Goal: Task Accomplishment & Management: Use online tool/utility

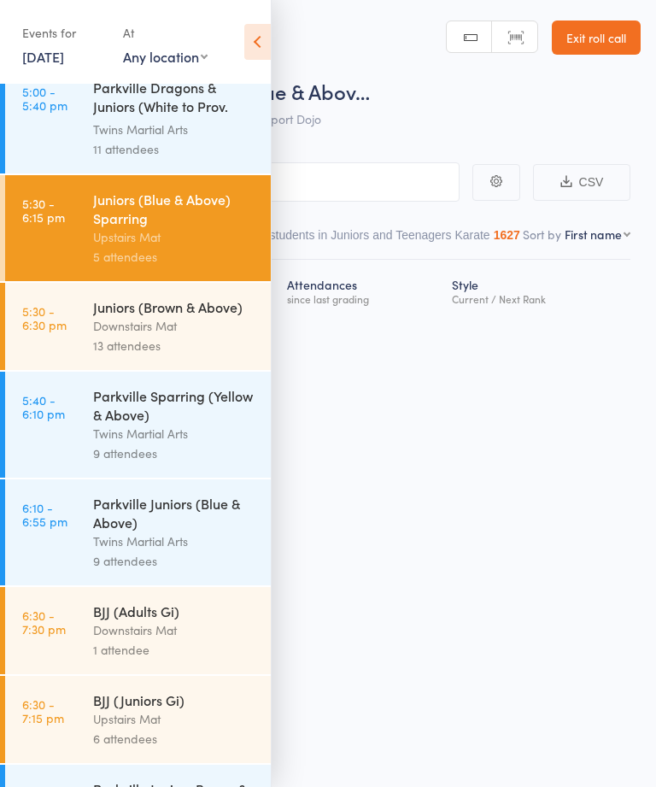
scroll to position [556, 0]
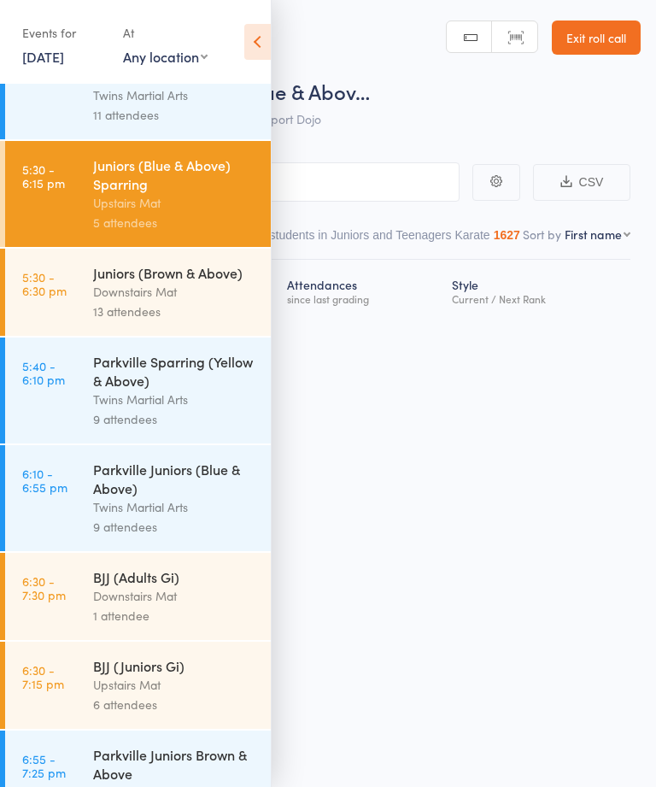
click at [179, 675] on div "BJJ (Juniors Gi)" at bounding box center [174, 665] width 163 height 19
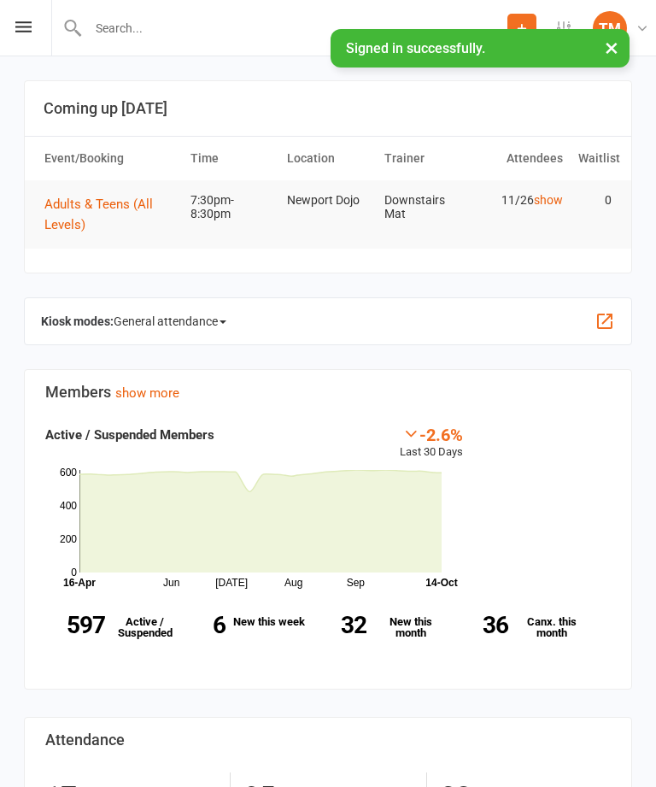
click at [187, 321] on span "General attendance" at bounding box center [170, 321] width 113 height 27
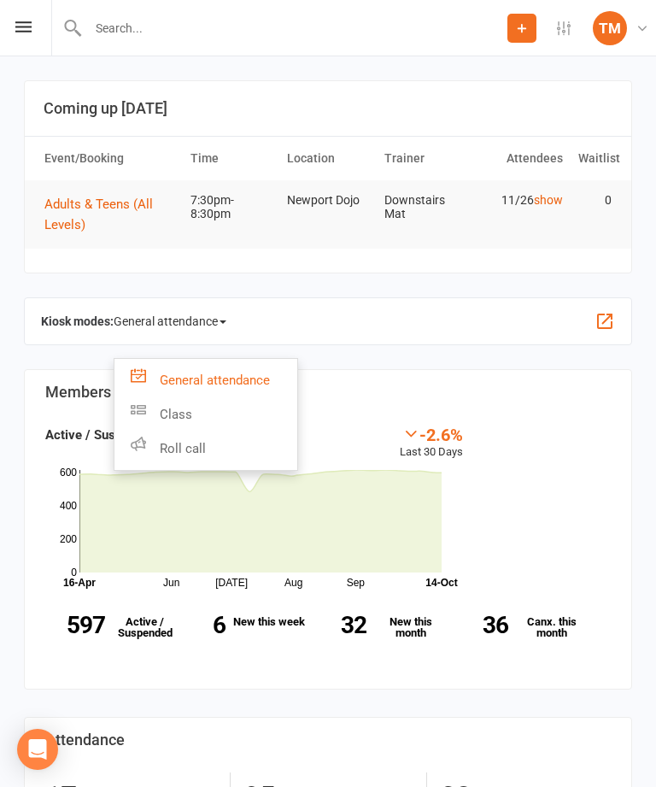
click at [251, 446] on link "Roll call" at bounding box center [206, 449] width 183 height 34
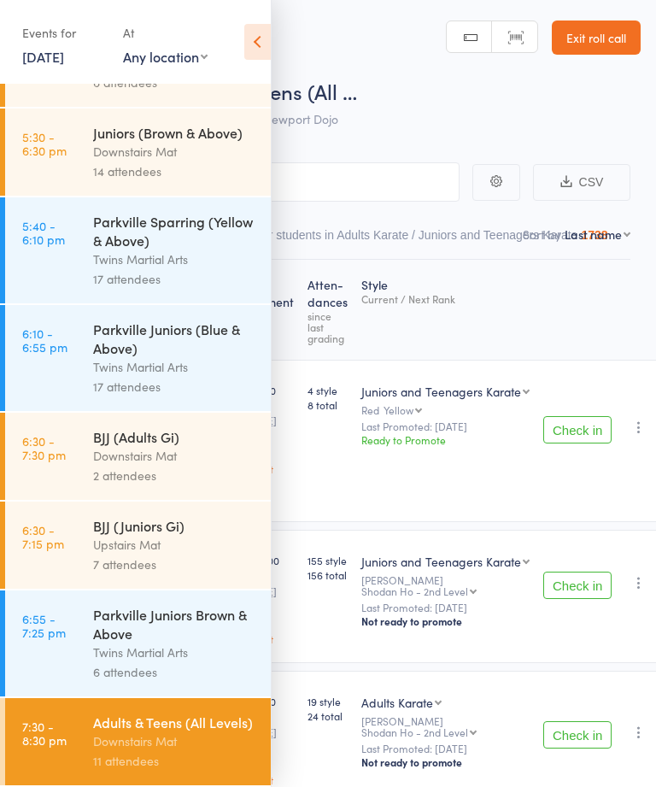
scroll to position [730, 0]
click at [213, 535] on div "Upstairs Mat" at bounding box center [174, 545] width 163 height 20
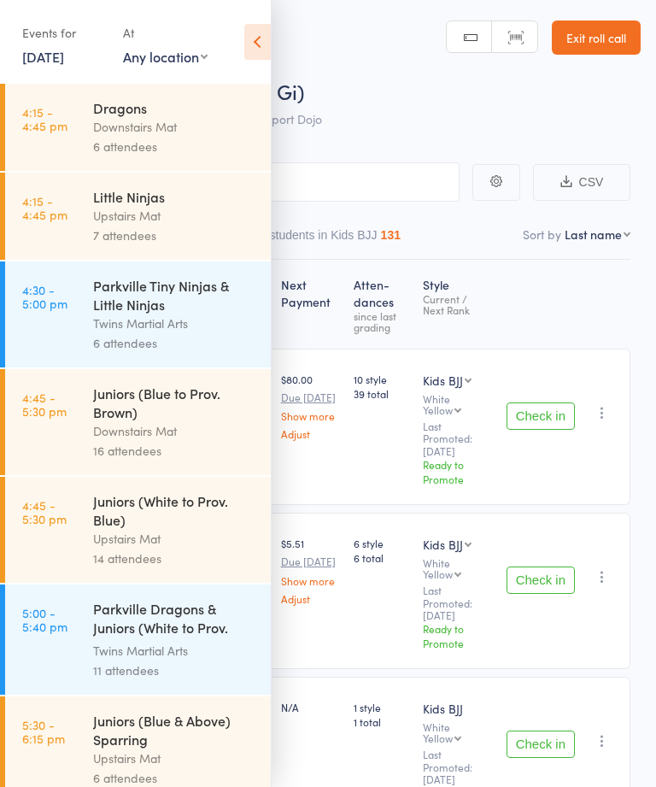
click at [253, 43] on icon at bounding box center [257, 42] width 26 height 36
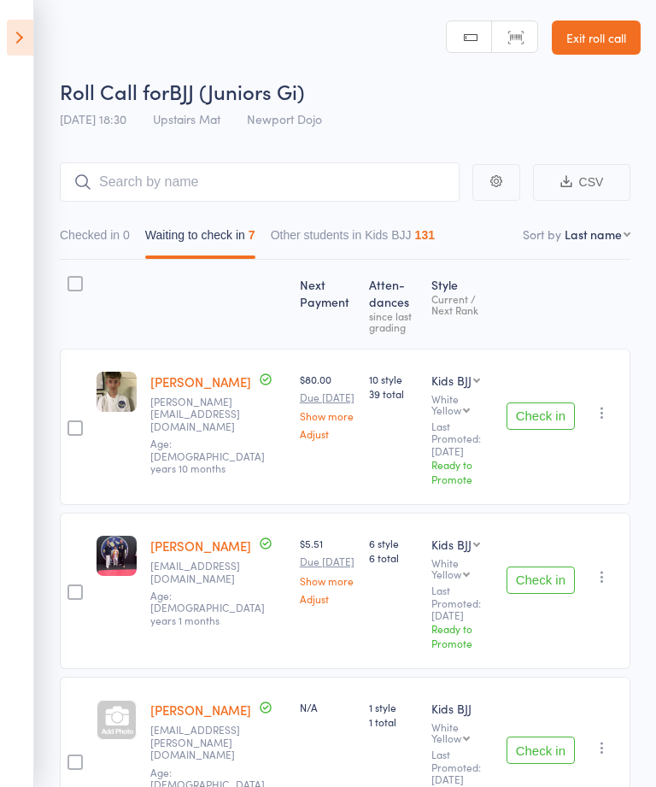
click at [76, 295] on label at bounding box center [75, 285] width 15 height 19
click at [71, 279] on input "checkbox" at bounding box center [71, 279] width 0 height 0
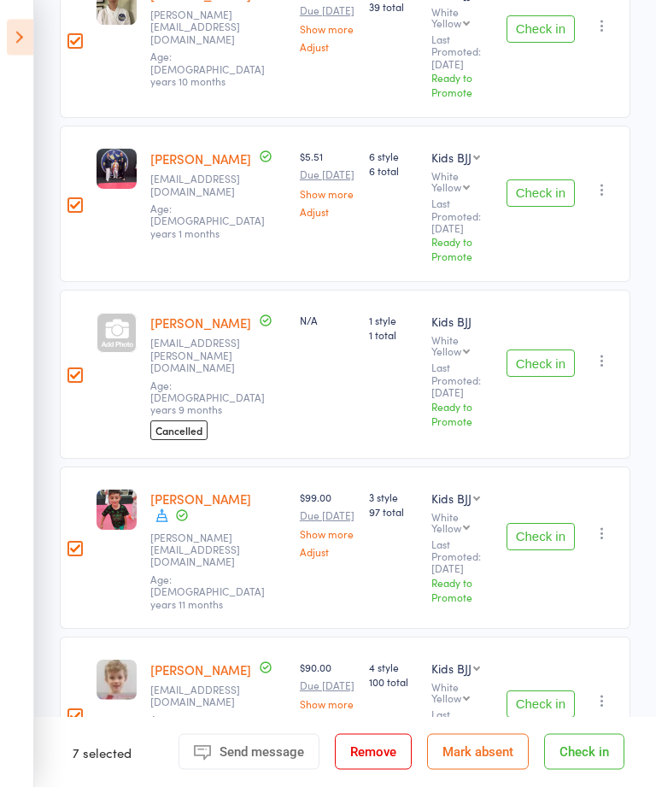
scroll to position [576, 0]
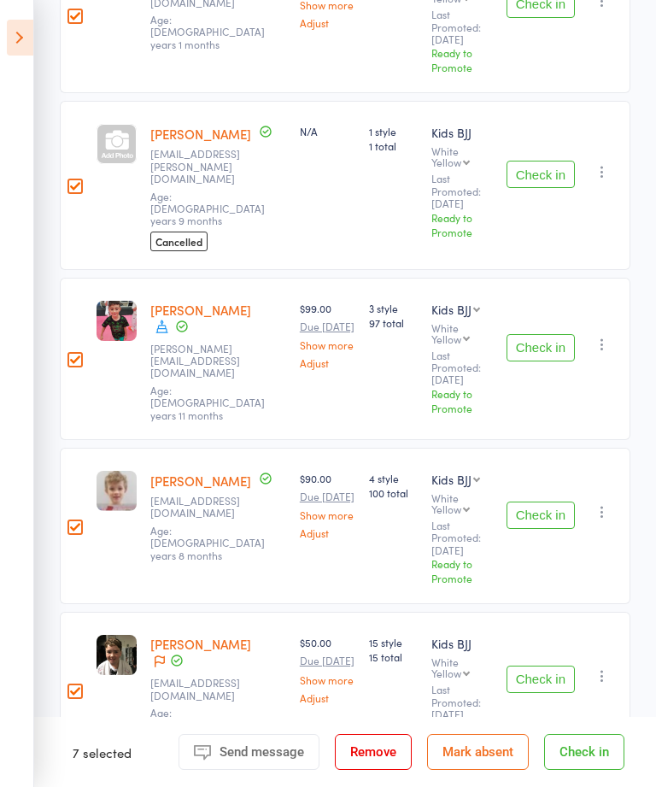
click at [583, 770] on button "Check in" at bounding box center [584, 752] width 80 height 36
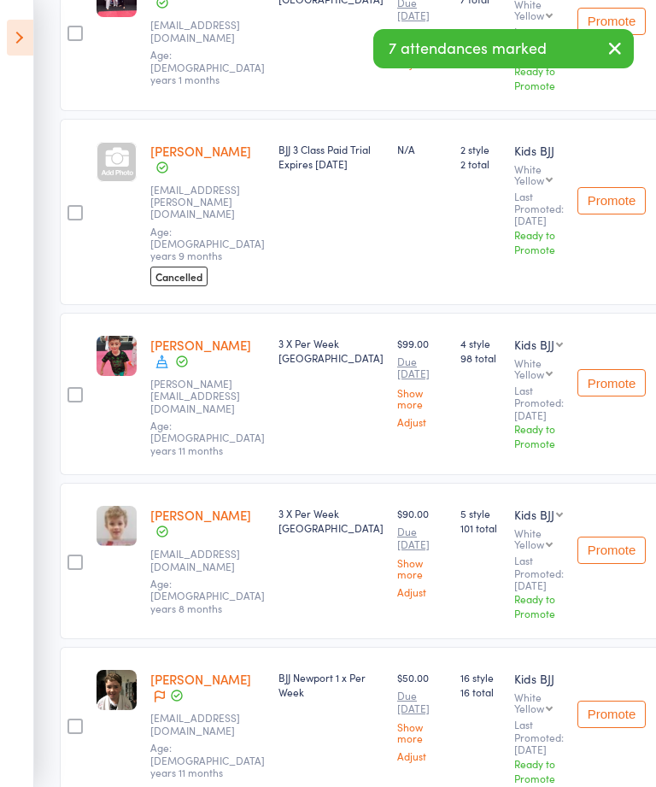
click at [21, 45] on icon at bounding box center [20, 38] width 26 height 36
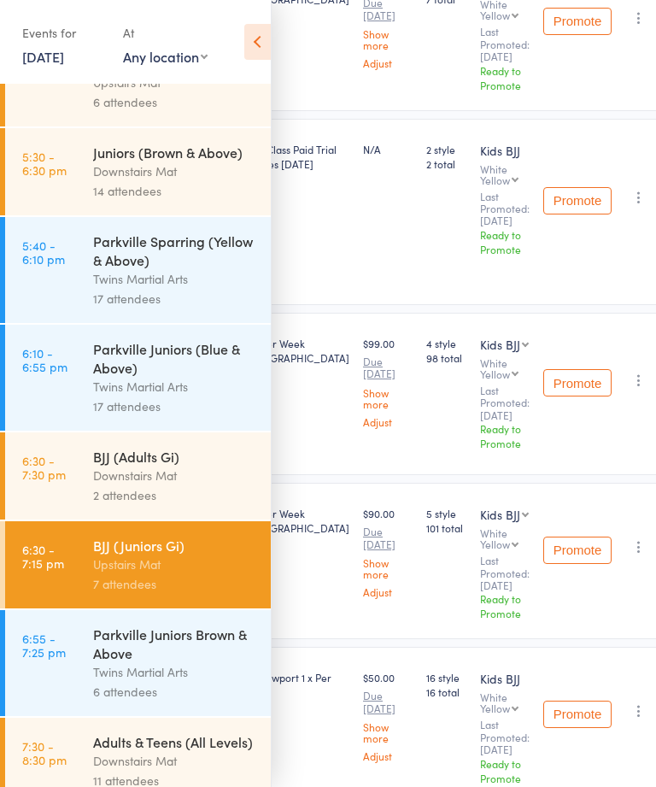
scroll to position [675, 0]
click at [212, 752] on div "Adults & Teens (All Levels)" at bounding box center [174, 742] width 163 height 19
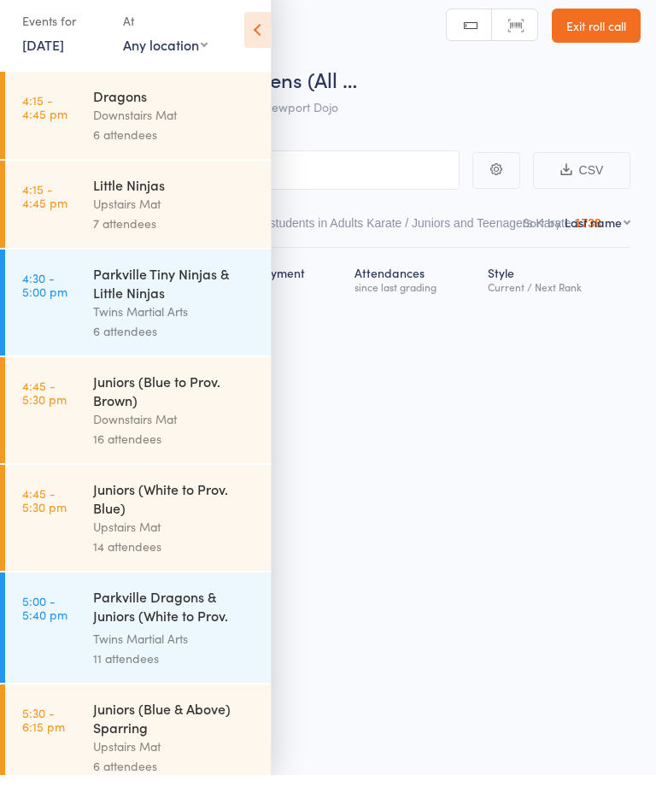
scroll to position [12, 0]
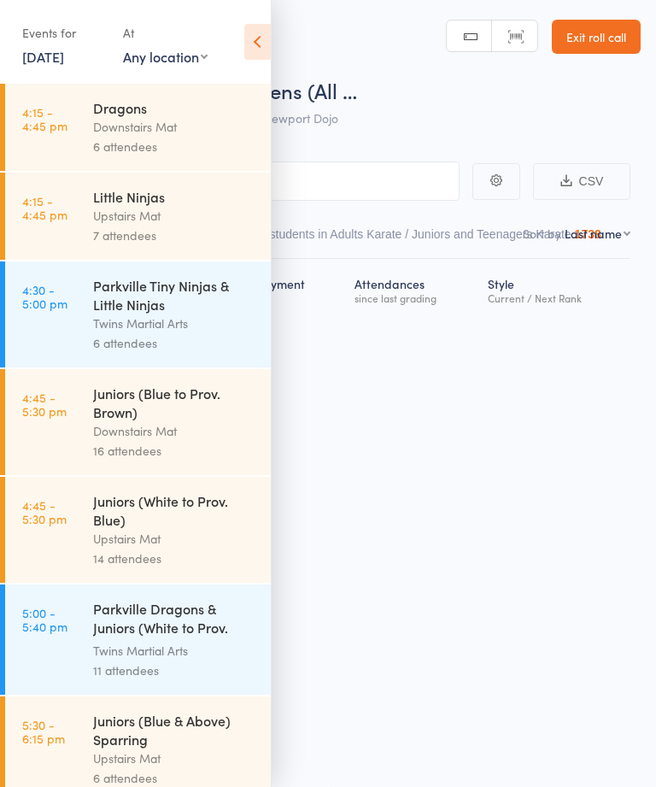
click at [258, 45] on icon at bounding box center [257, 42] width 26 height 36
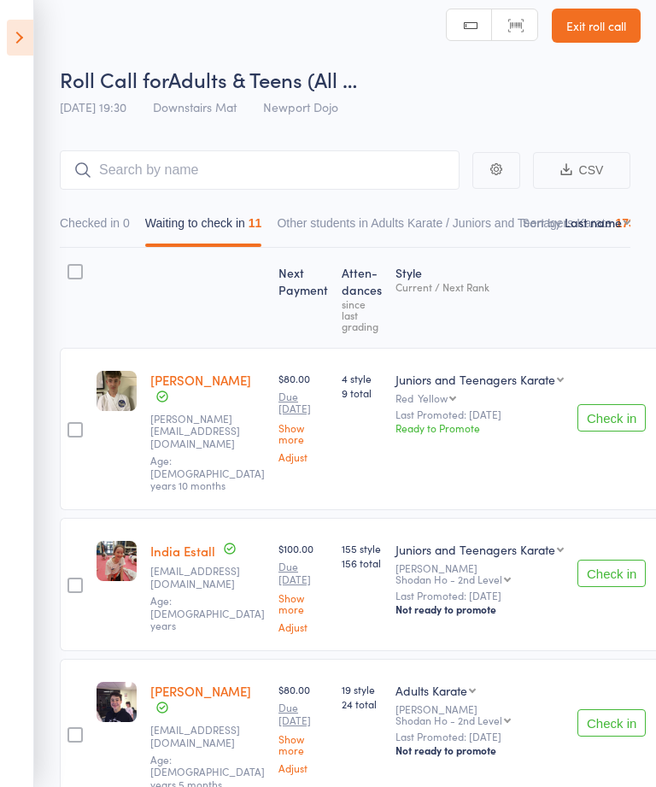
click at [79, 274] on div at bounding box center [75, 271] width 15 height 15
click at [71, 267] on input "checkbox" at bounding box center [71, 267] width 0 height 0
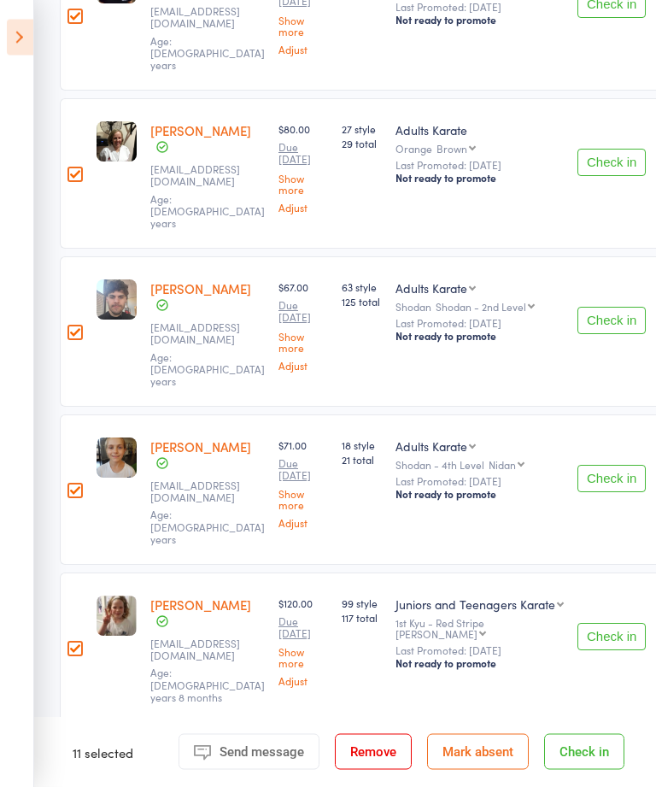
scroll to position [1141, 0]
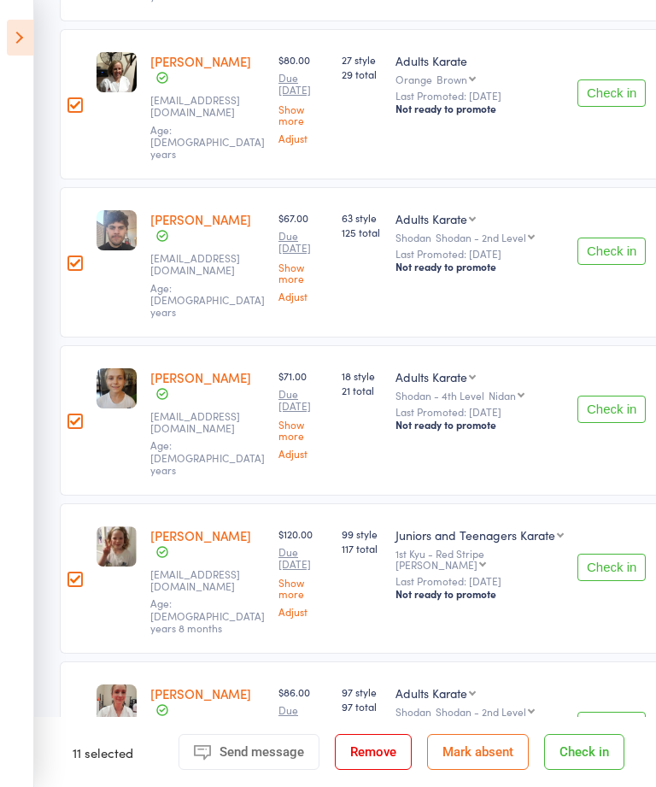
click at [592, 770] on button "Check in" at bounding box center [584, 752] width 80 height 36
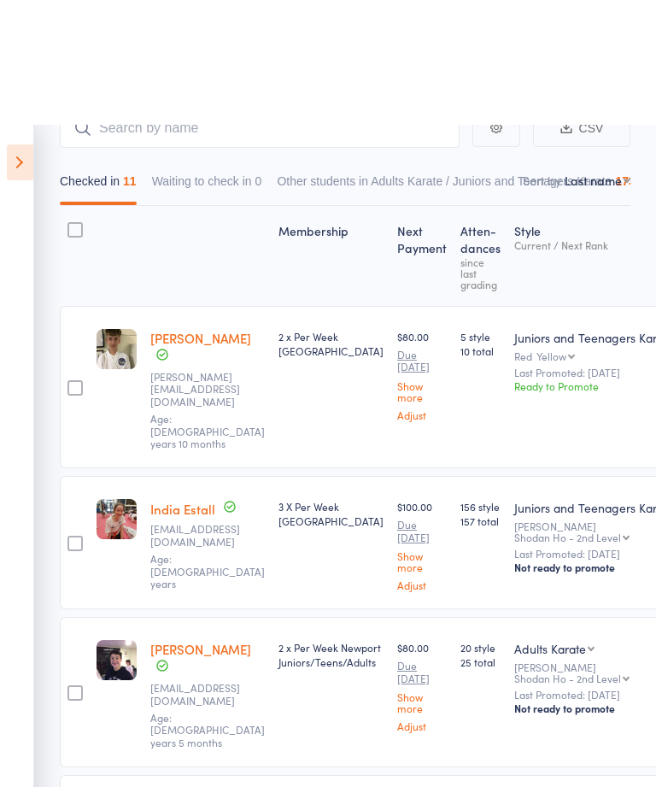
scroll to position [0, 0]
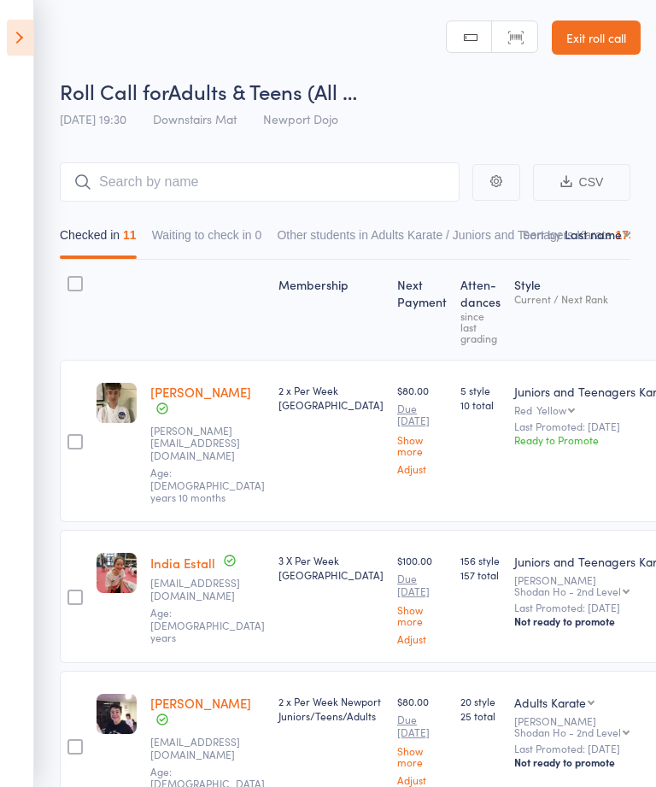
click at [610, 234] on select "First name Last name Birthday today? Behind on payments? Check in time Next pay…" at bounding box center [598, 234] width 66 height 17
select select "0"
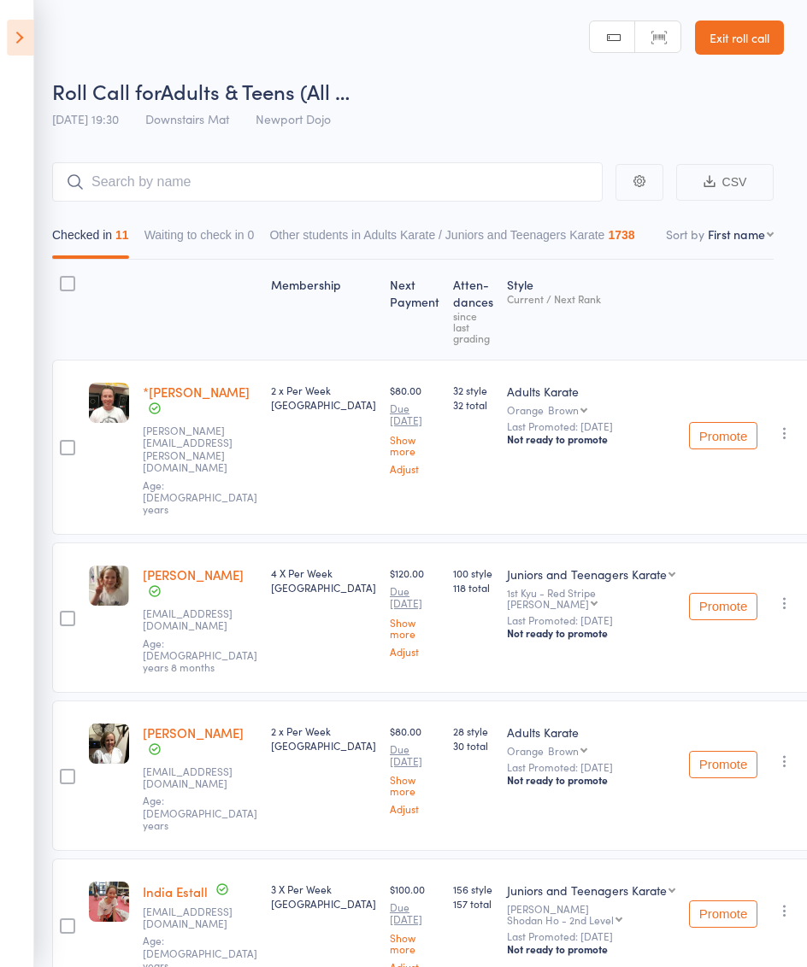
scroll to position [0, 8]
